Goal: Information Seeking & Learning: Understand process/instructions

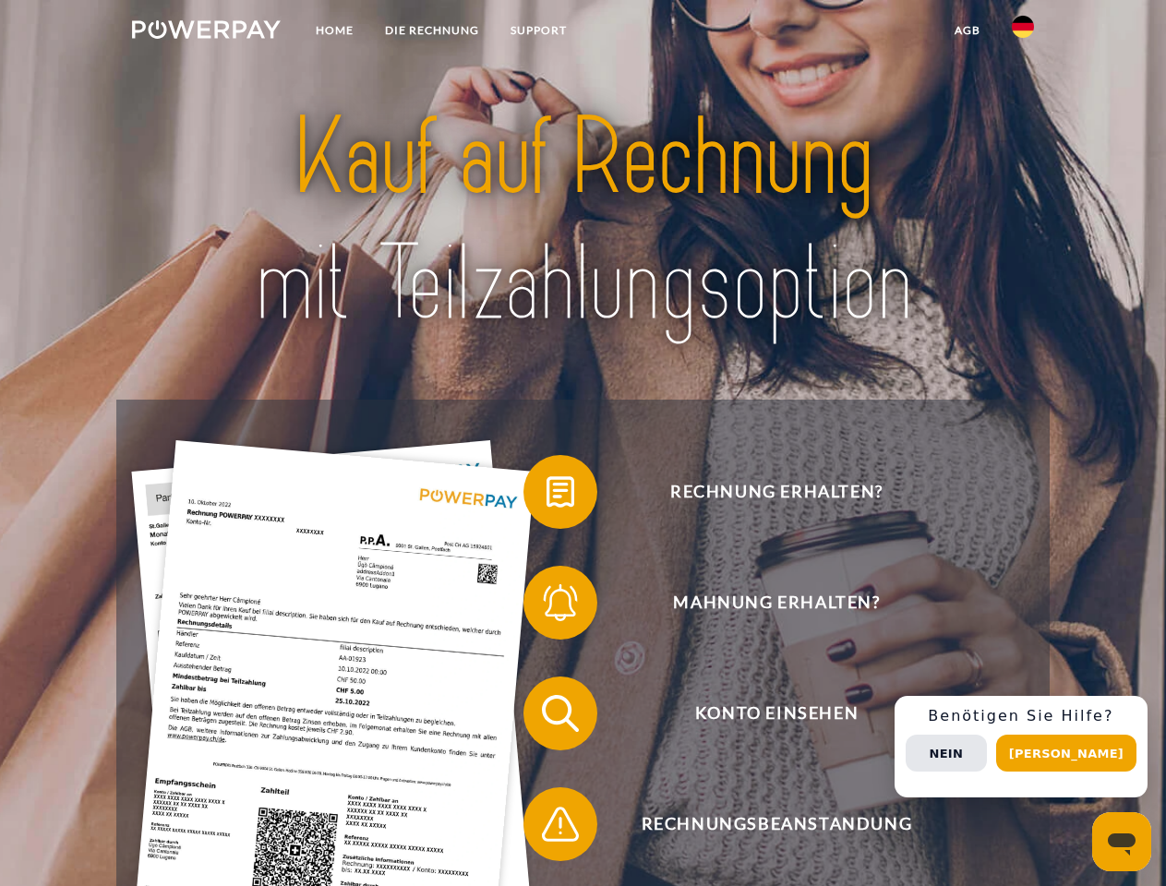
click at [206, 32] on img at bounding box center [206, 29] width 149 height 18
click at [1023, 32] on img at bounding box center [1022, 27] width 22 height 22
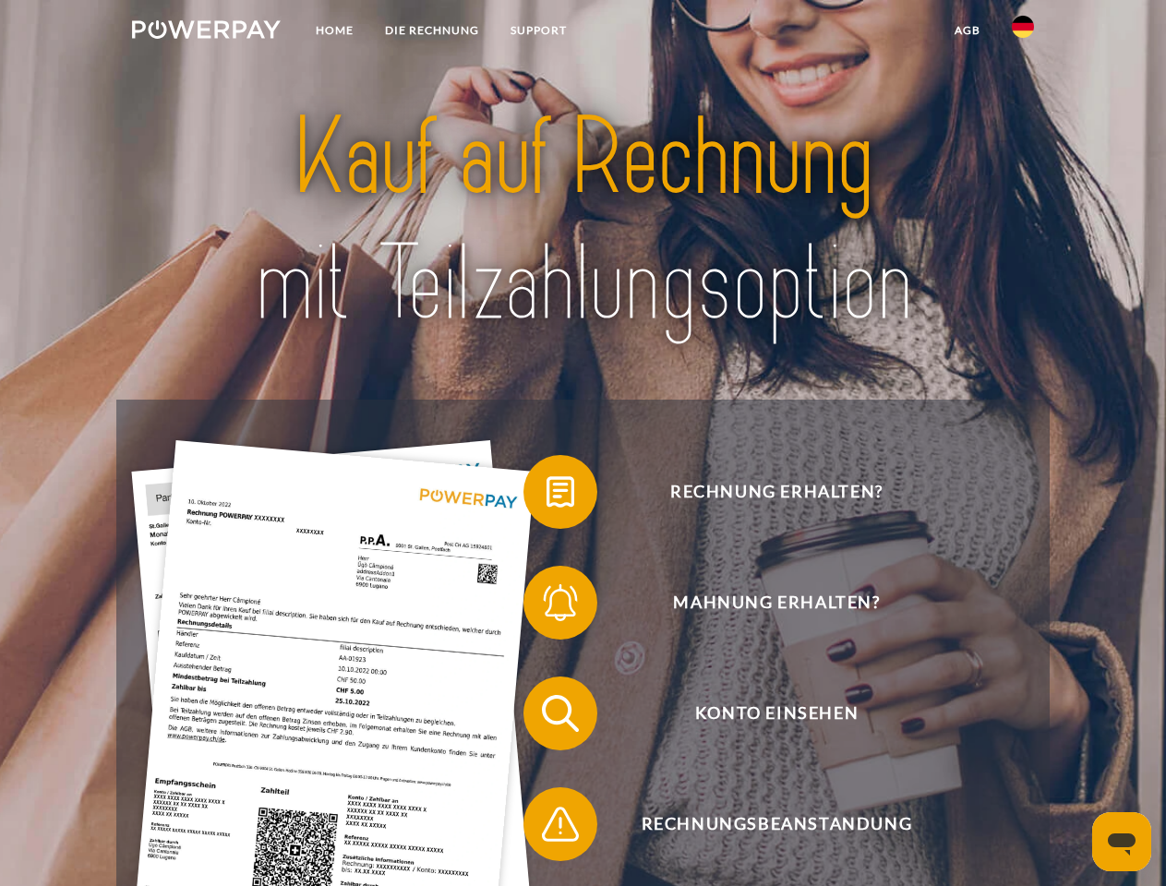
click at [966, 30] on link "agb" at bounding box center [967, 30] width 57 height 33
click at [546, 496] on span at bounding box center [532, 492] width 92 height 92
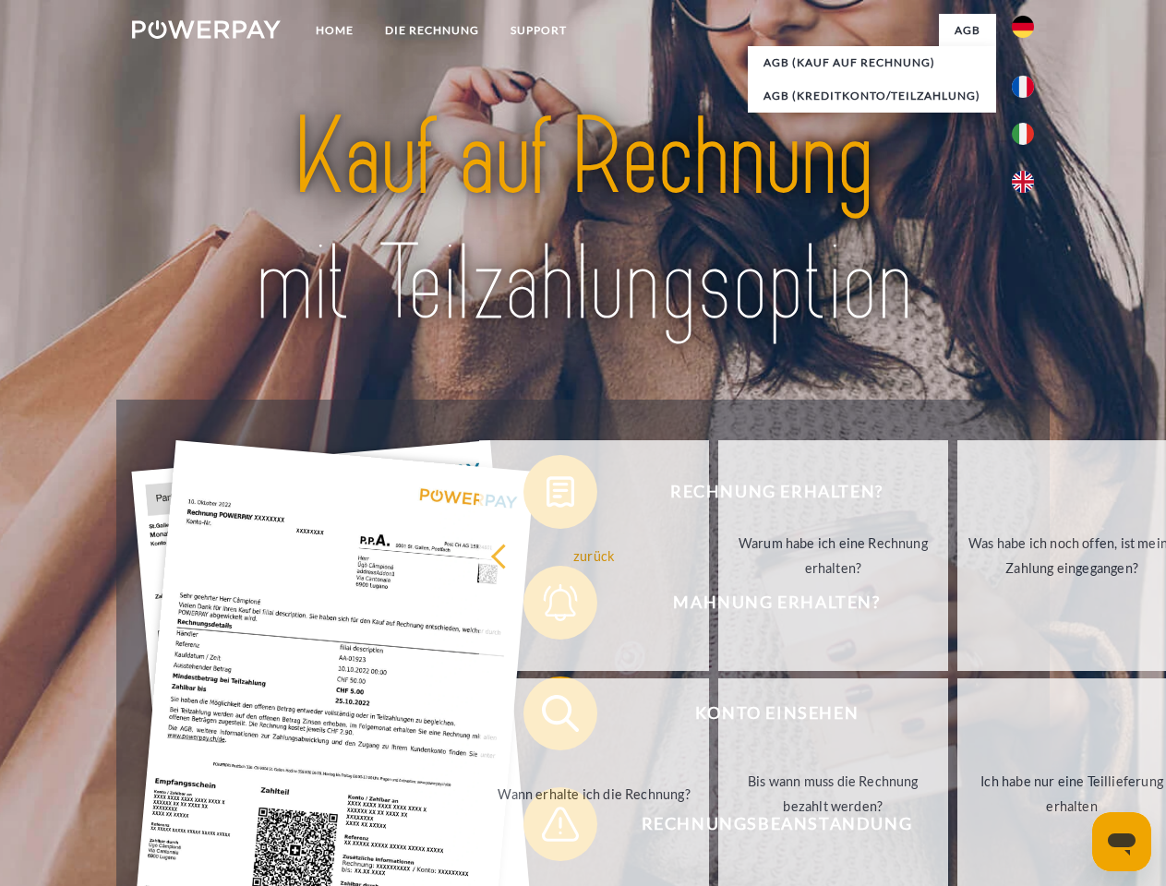
click at [546, 606] on div "Rechnung erhalten? Mahnung erhalten? Konto einsehen" at bounding box center [582, 769] width 932 height 738
click at [718, 717] on link "Bis wann muss die Rechnung bezahlt werden?" at bounding box center [833, 793] width 230 height 231
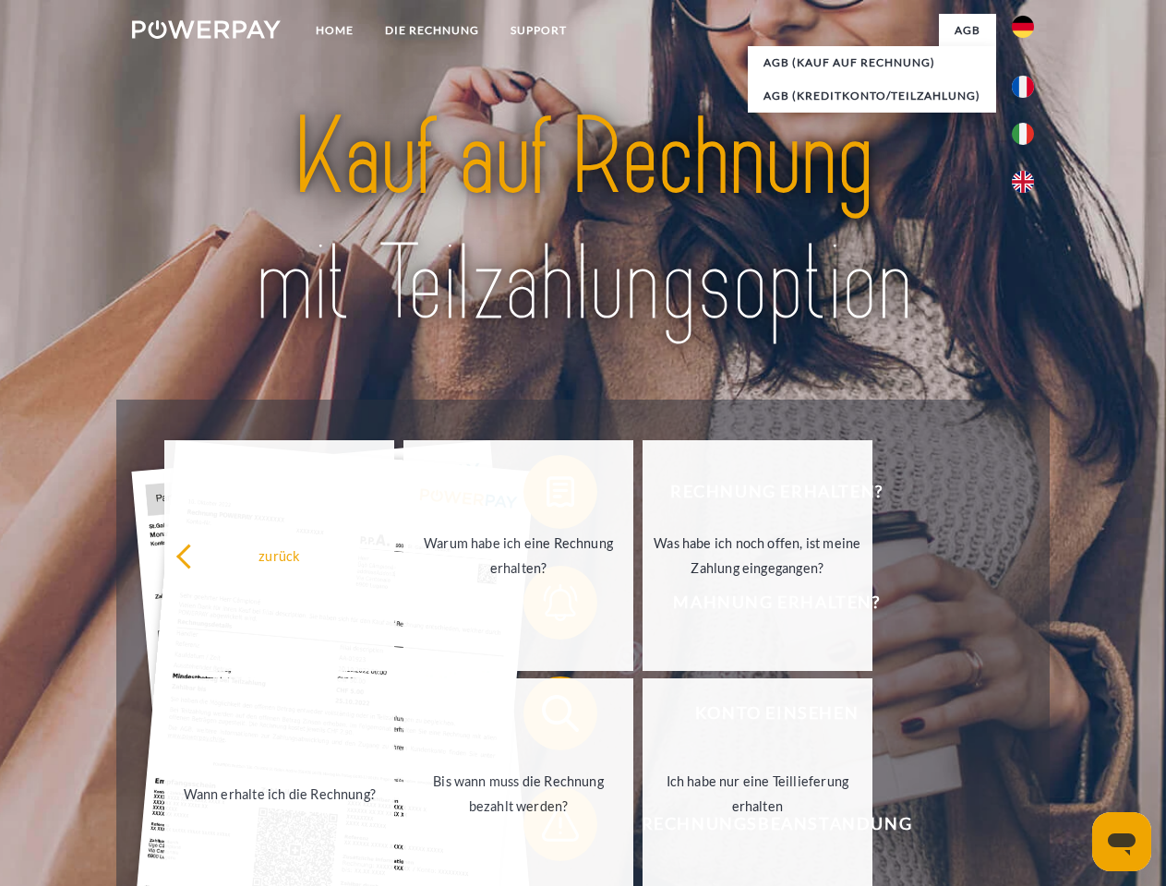
click at [546, 828] on span at bounding box center [532, 824] width 92 height 92
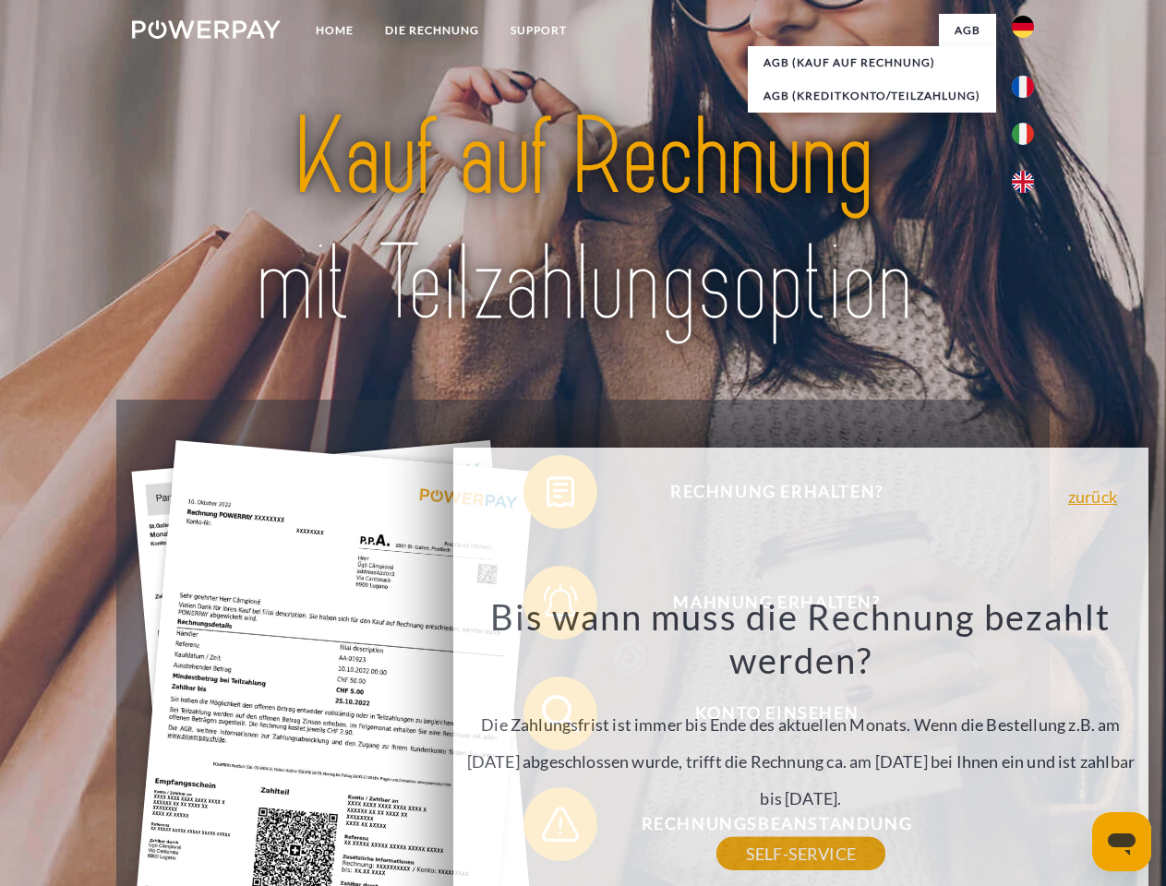
click at [1027, 747] on div "Rechnung erhalten? Mahnung erhalten? Konto einsehen" at bounding box center [582, 769] width 932 height 738
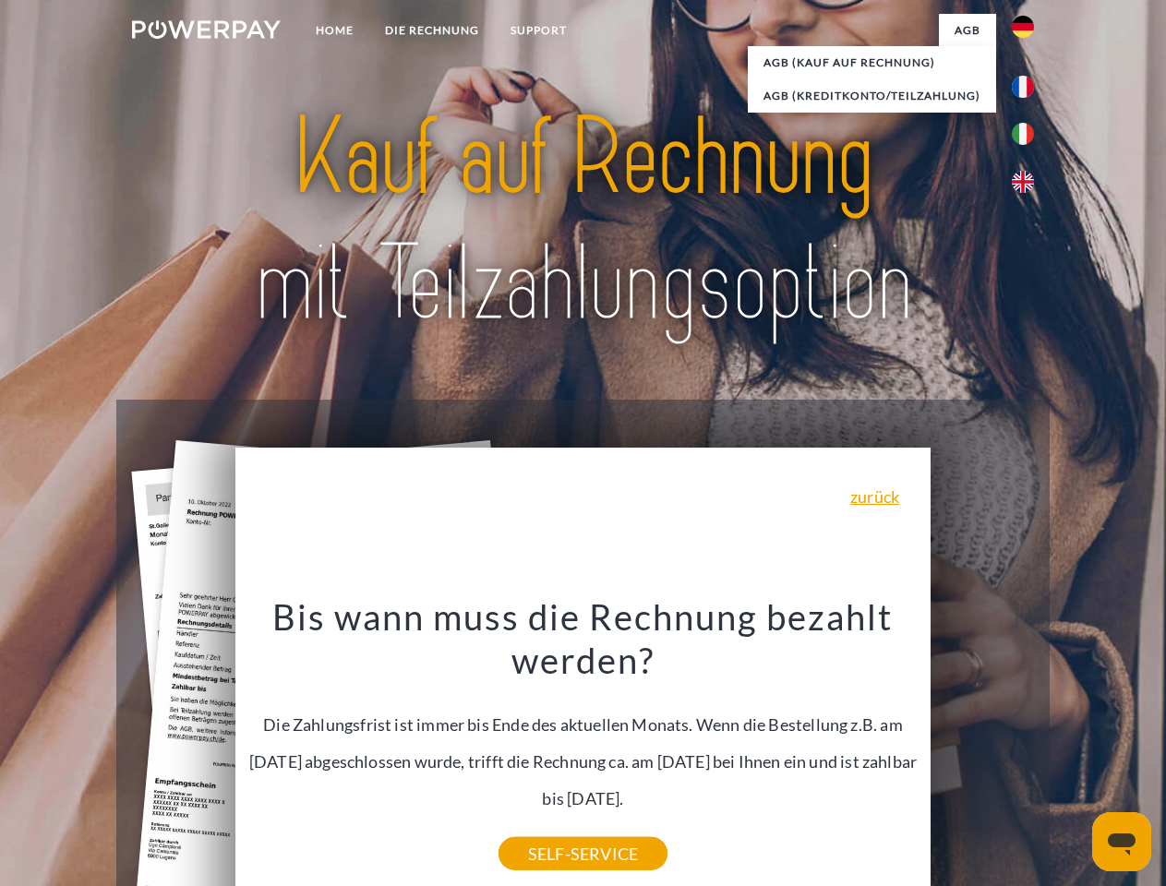
click at [982, 750] on span "Konto einsehen" at bounding box center [776, 713] width 452 height 74
click at [1072, 753] on header "Home DIE RECHNUNG SUPPORT" at bounding box center [583, 637] width 1166 height 1274
